Goal: Find specific page/section: Find specific page/section

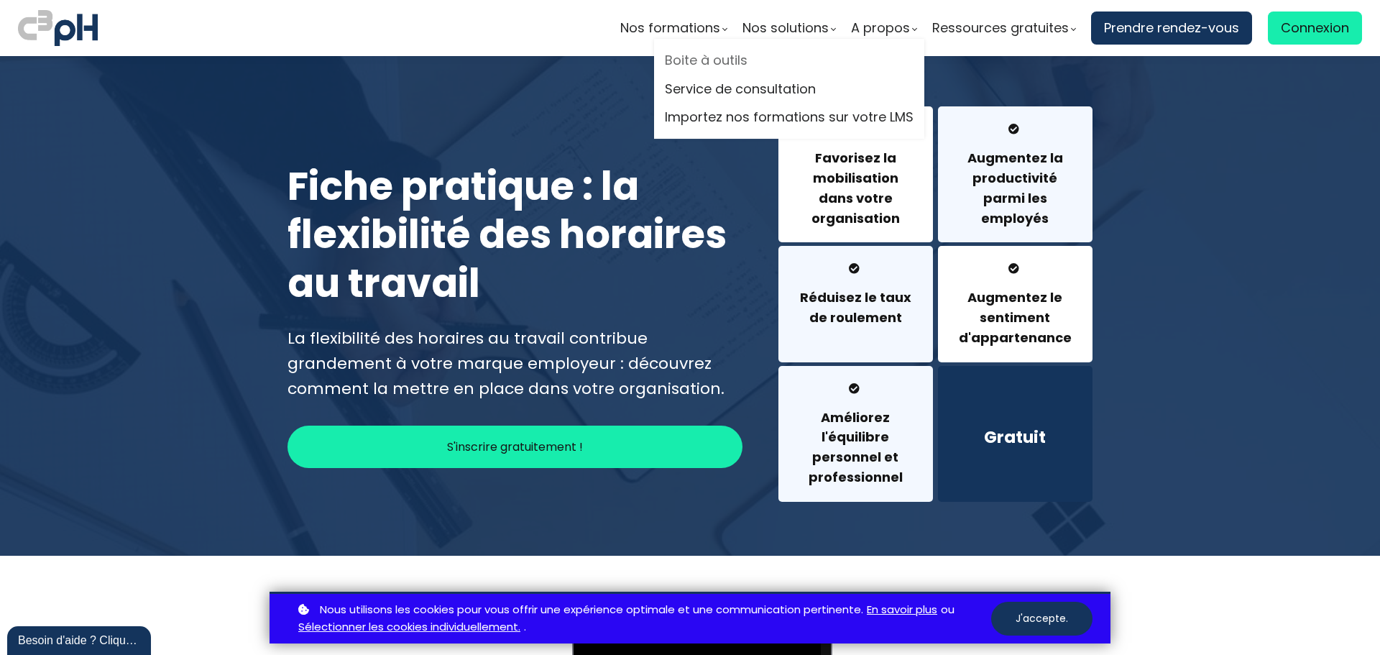
click at [713, 67] on link "Boite à outils" at bounding box center [789, 61] width 249 height 22
